Goal: Find specific page/section: Find specific page/section

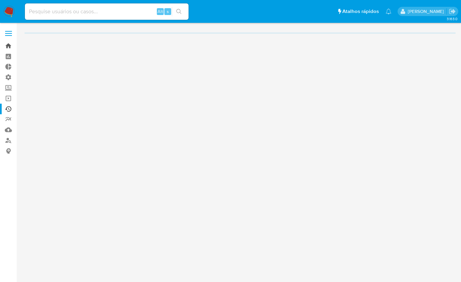
click at [10, 44] on link "Bandeja" at bounding box center [40, 46] width 81 height 11
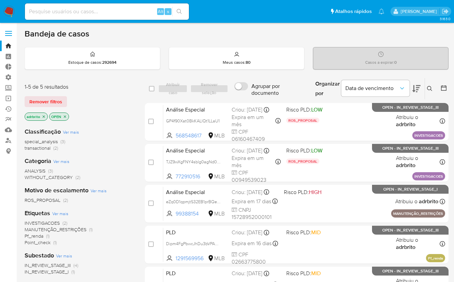
click at [44, 117] on icon "close-filter" at bounding box center [44, 116] width 2 height 2
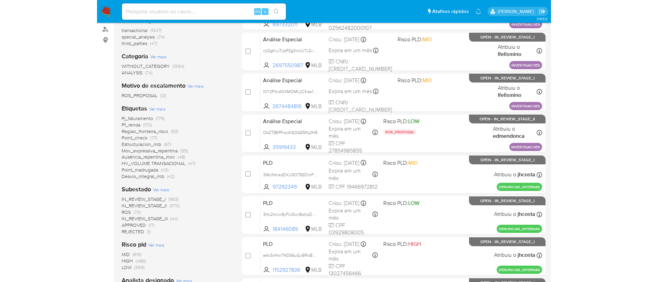
scroll to position [112, 0]
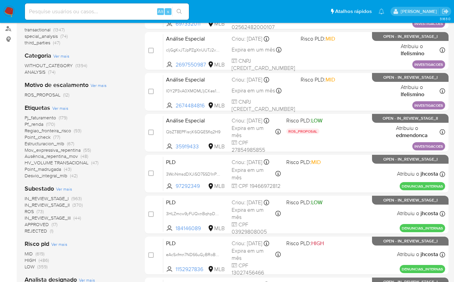
click at [29, 212] on span "ROS" at bounding box center [29, 211] width 9 height 7
